Goal: Information Seeking & Learning: Learn about a topic

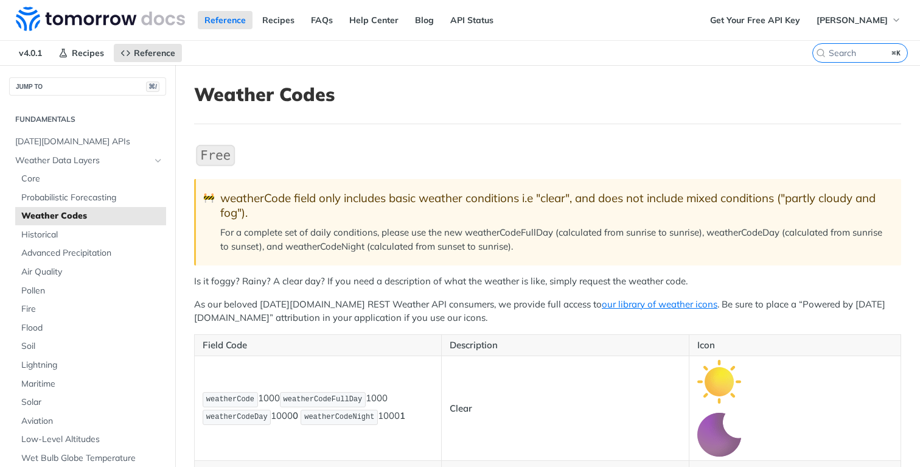
scroll to position [15, 0]
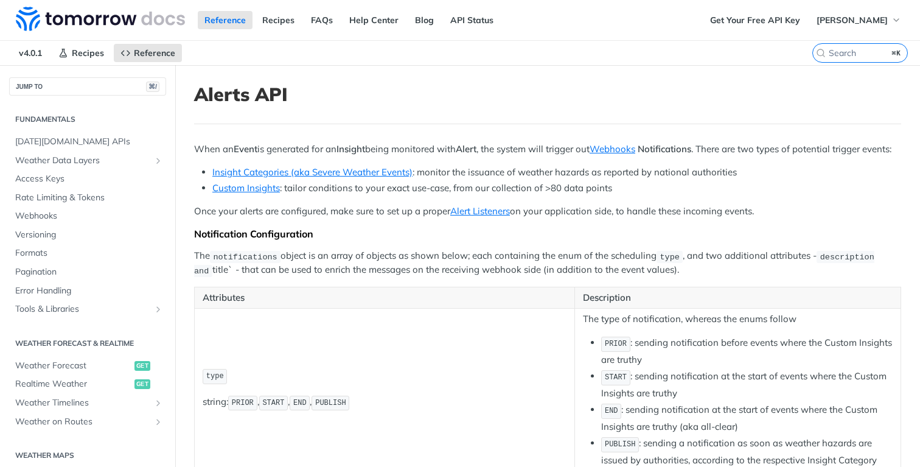
scroll to position [417, 0]
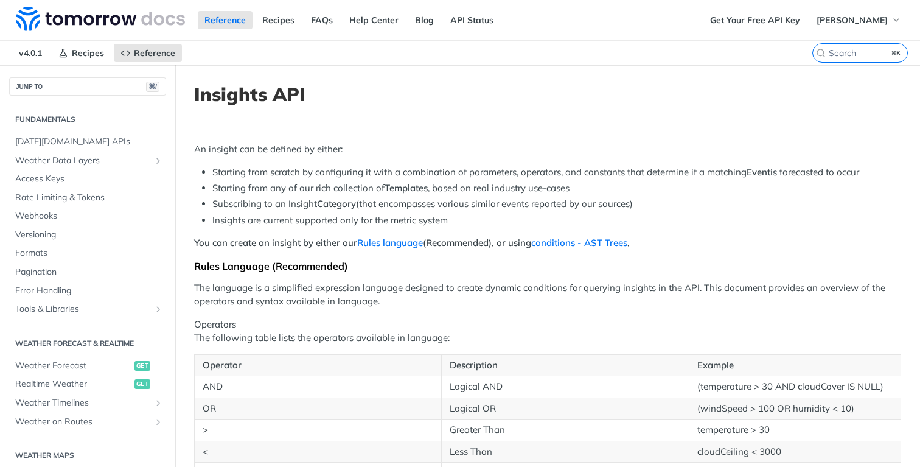
scroll to position [340, 0]
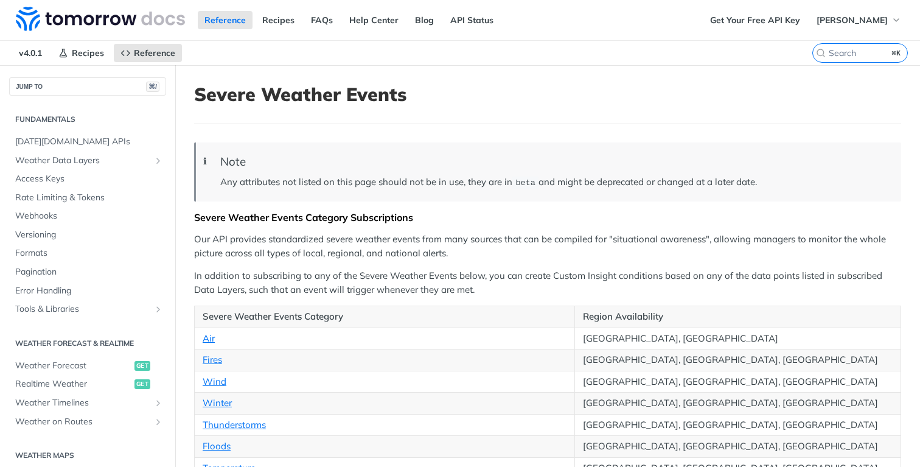
scroll to position [340, 0]
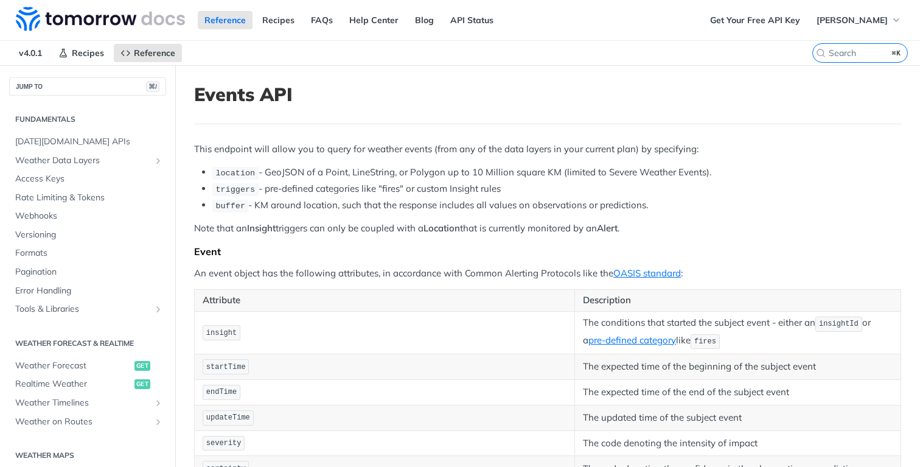
scroll to position [340, 0]
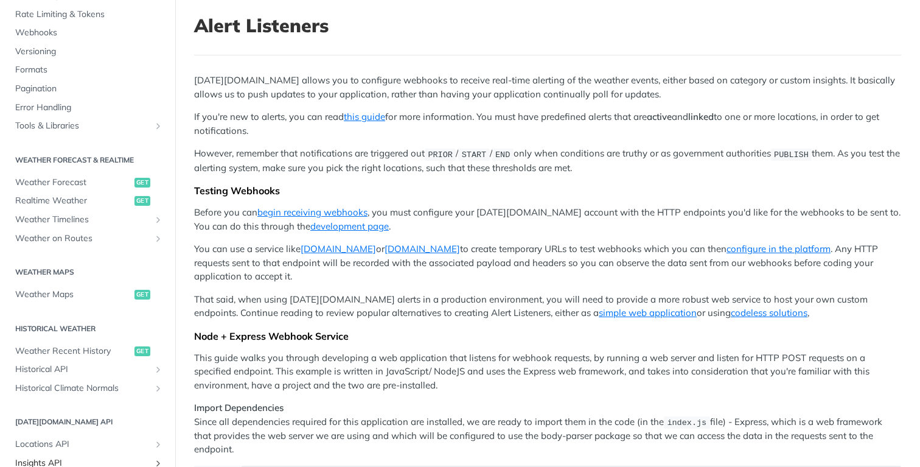
scroll to position [105, 0]
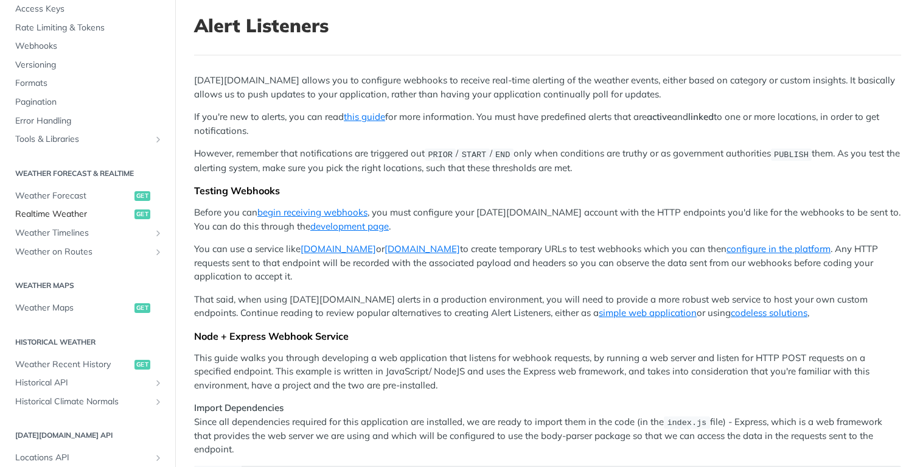
click at [78, 213] on span "Realtime Weather" at bounding box center [73, 214] width 116 height 12
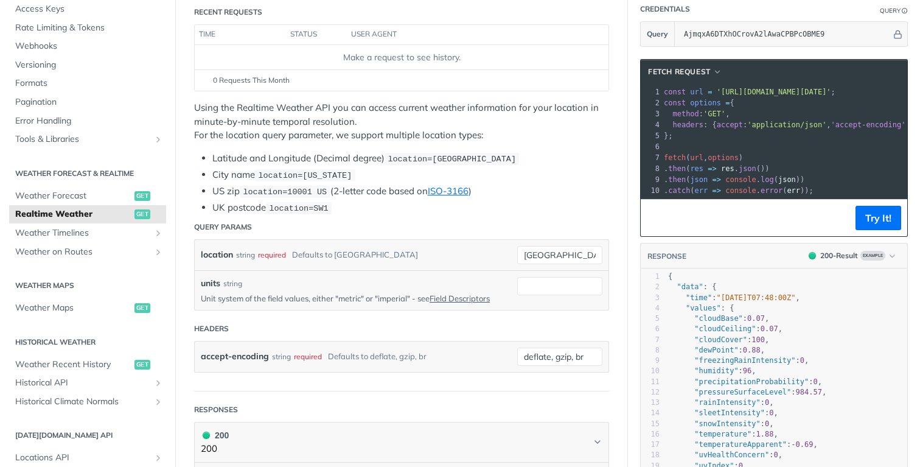
scroll to position [13, 0]
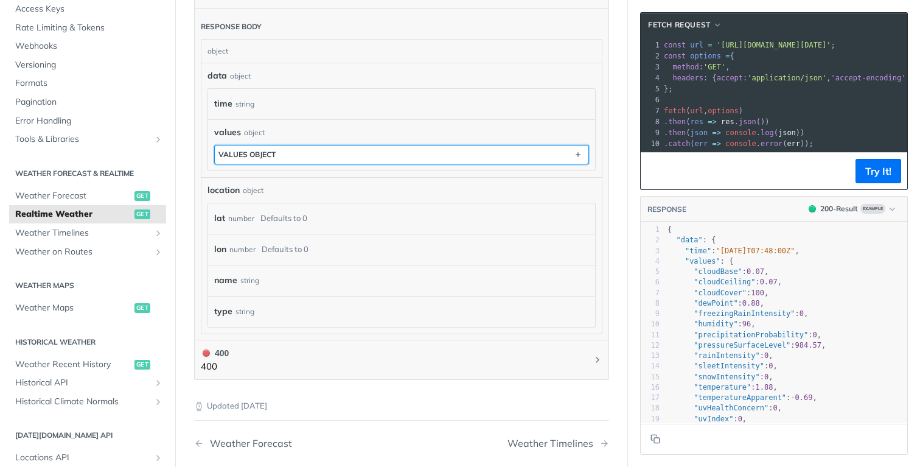
click at [430, 148] on button "values object" at bounding box center [402, 154] width 374 height 18
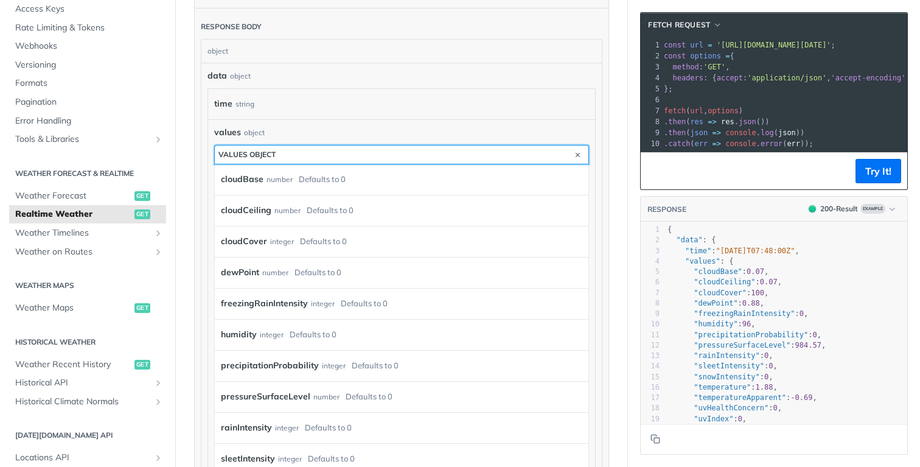
click at [449, 149] on button "values object" at bounding box center [402, 154] width 374 height 18
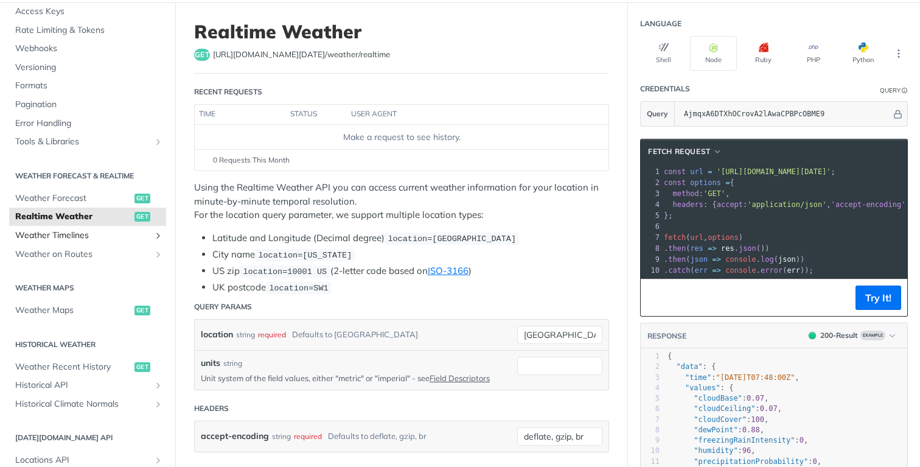
click at [103, 238] on span "Weather Timelines" at bounding box center [82, 235] width 135 height 12
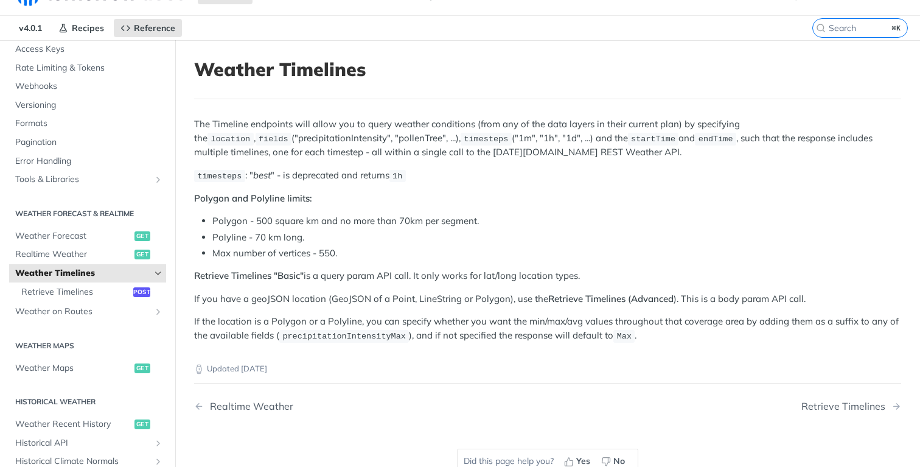
scroll to position [30, 0]
